Goal: Check status: Check status

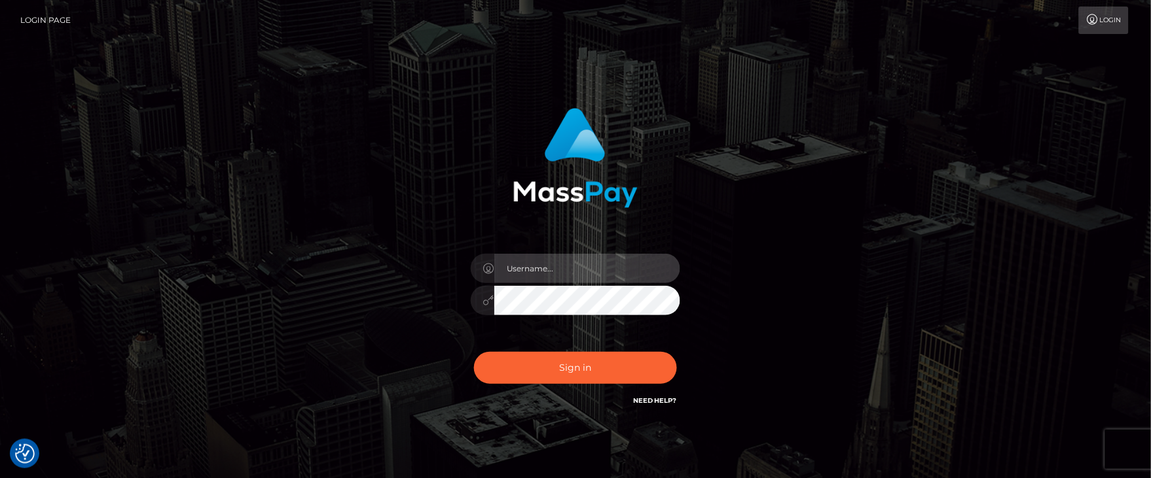
click at [573, 259] on input "text" at bounding box center [587, 268] width 186 height 29
type input "[PERSON_NAME].ACE"
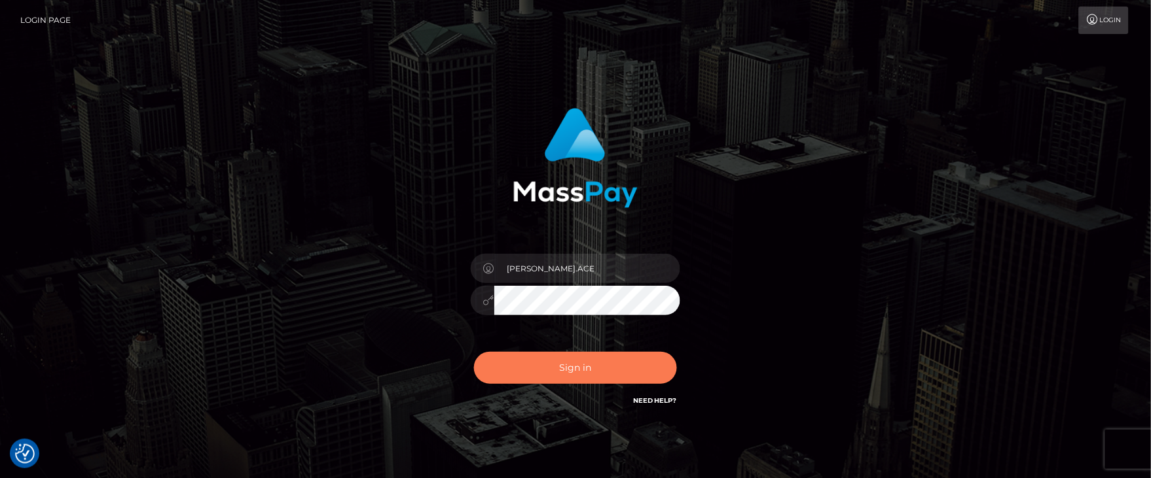
click at [531, 363] on button "Sign in" at bounding box center [575, 368] width 203 height 32
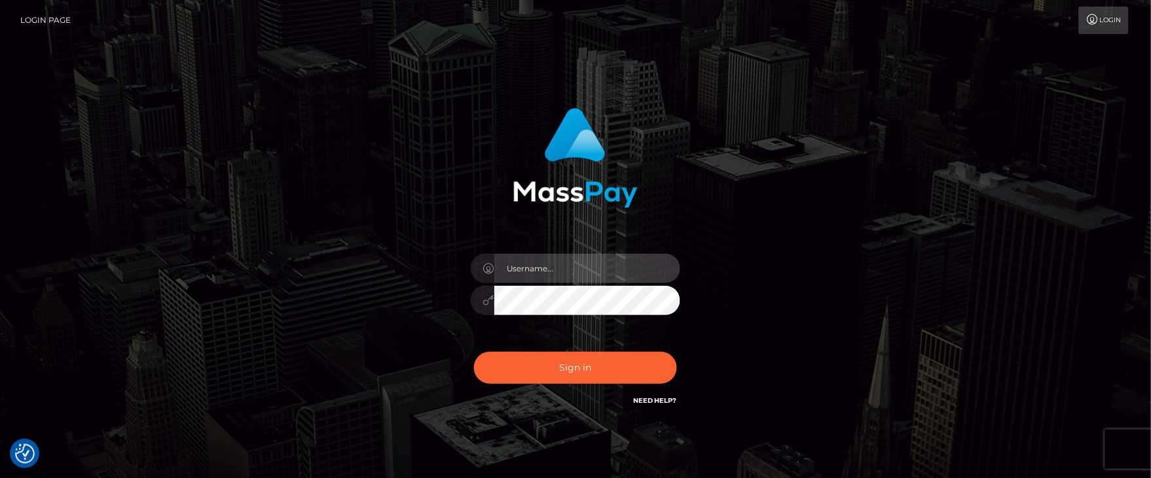
click at [539, 264] on input "text" at bounding box center [587, 268] width 186 height 29
type input "[PERSON_NAME].ACE"
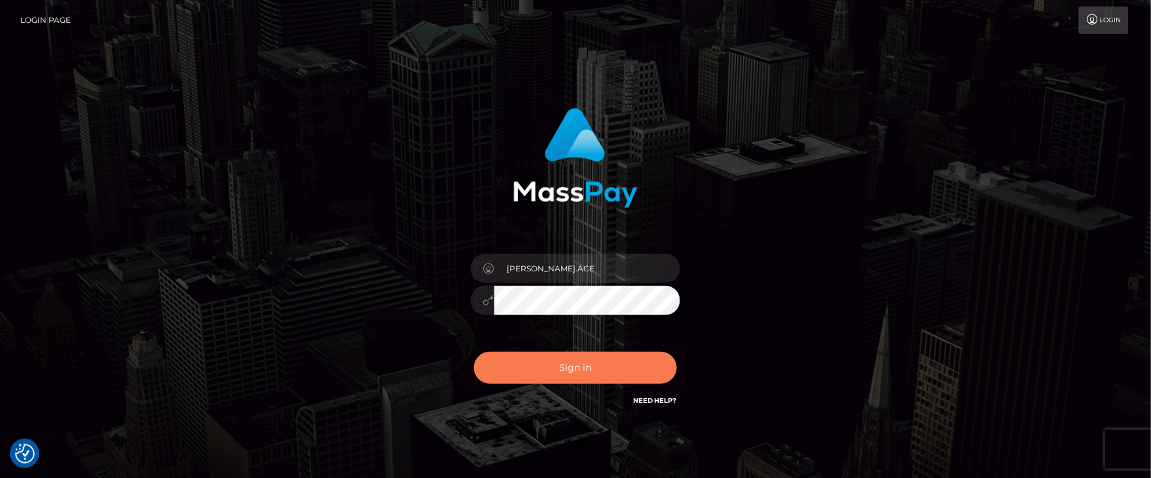
click at [554, 362] on button "Sign in" at bounding box center [575, 368] width 203 height 32
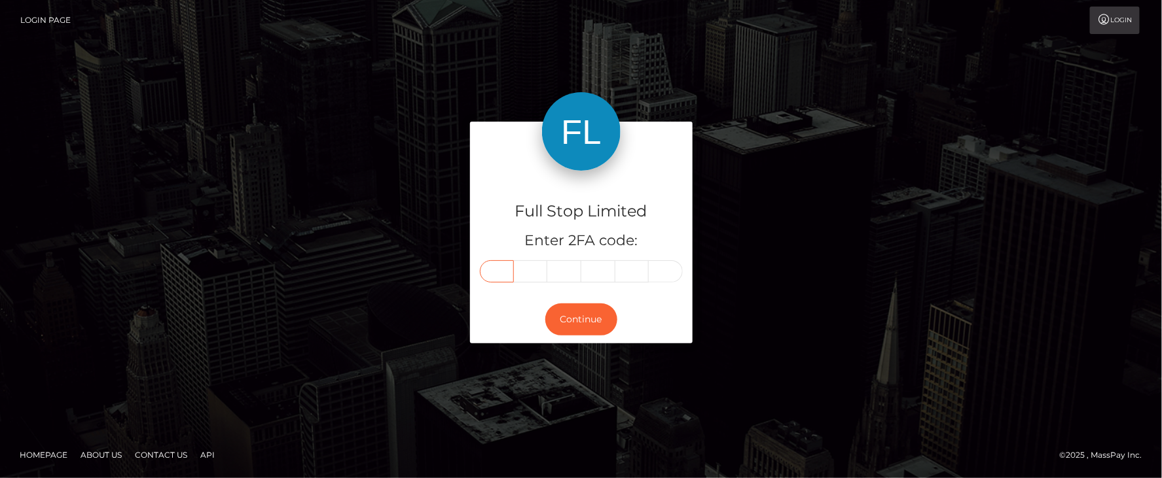
click at [486, 268] on input "text" at bounding box center [497, 271] width 34 height 22
click at [493, 269] on input "text" at bounding box center [497, 271] width 34 height 22
type input "6"
type input "0"
type input "4"
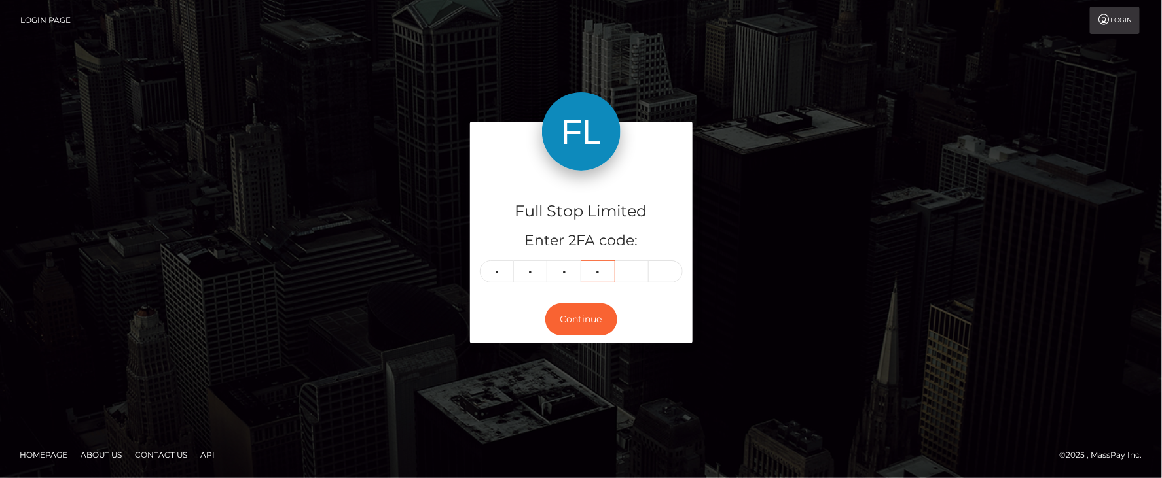
type input "2"
type input "8"
type input "4"
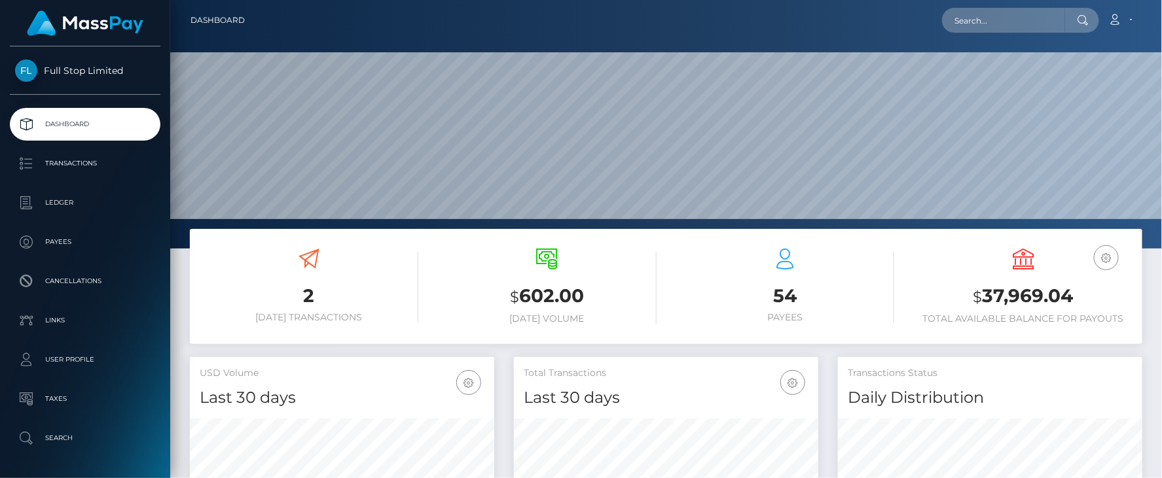
scroll to position [232, 304]
drag, startPoint x: 985, startPoint y: 290, endPoint x: 1075, endPoint y: 290, distance: 90.3
click at [1075, 290] on h3 "$ 37,969.04" at bounding box center [1023, 296] width 219 height 27
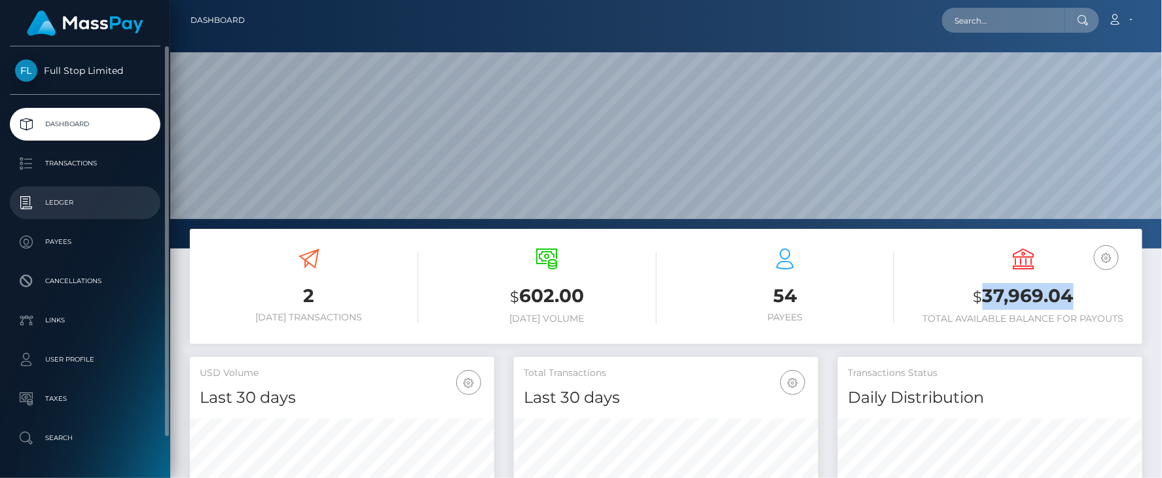
copy h3 "37,969.04"
